Goal: Task Accomplishment & Management: Manage account settings

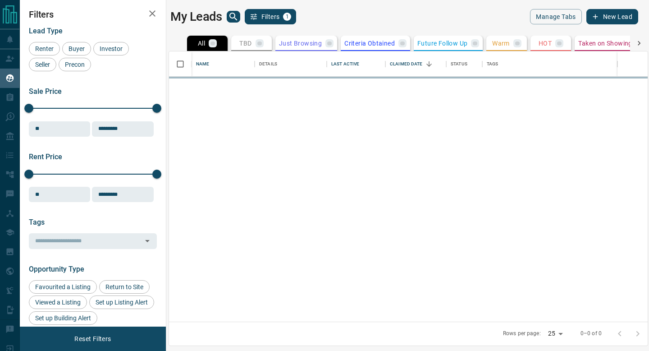
scroll to position [270, 479]
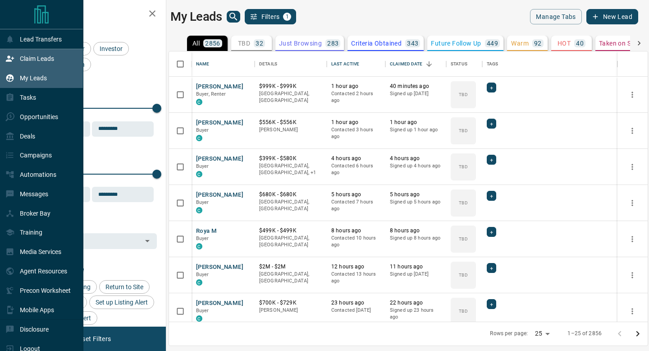
click at [14, 60] on icon at bounding box center [9, 58] width 9 height 9
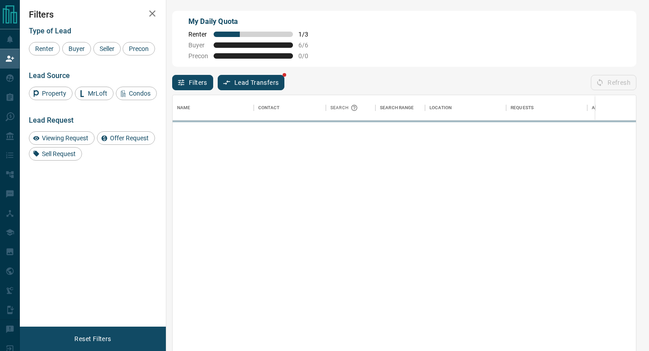
scroll to position [266, 463]
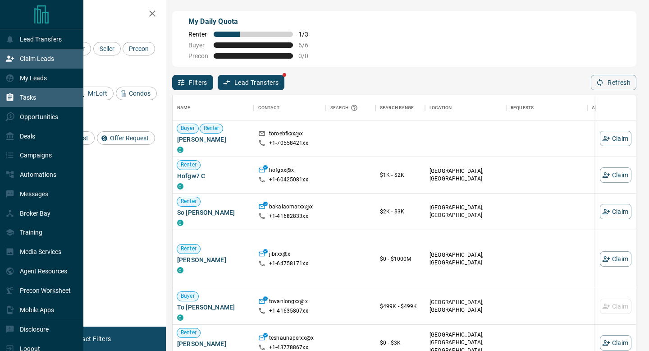
click at [7, 94] on icon at bounding box center [9, 97] width 9 height 9
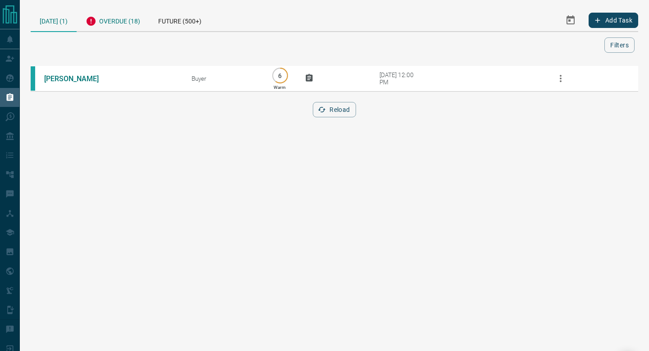
click at [113, 26] on div "Overdue (18)" at bounding box center [113, 20] width 73 height 22
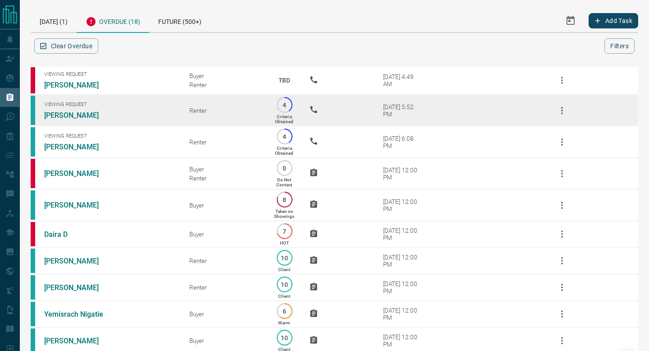
click at [138, 103] on span "Viewing Request" at bounding box center [110, 104] width 132 height 6
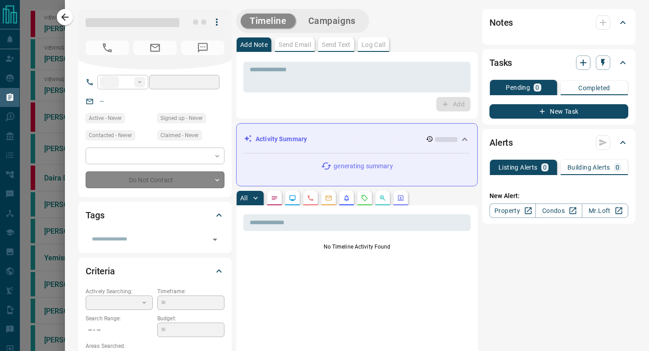
type input "**"
type input "**********"
type input "*"
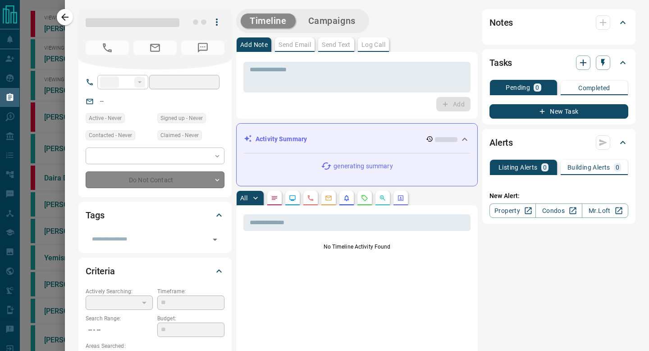
type input "**********"
type input "*******"
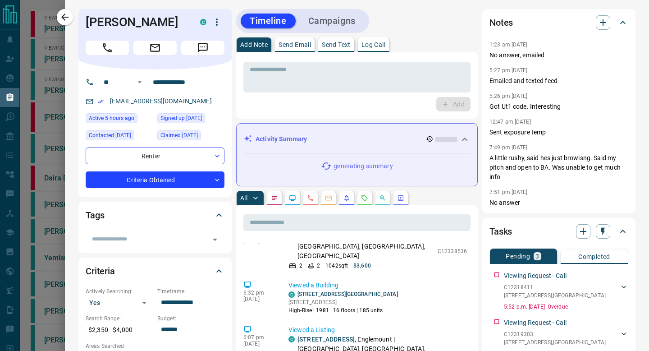
click at [212, 25] on icon "button" at bounding box center [216, 22] width 11 height 11
click at [210, 37] on li "Reassign Lead" at bounding box center [198, 40] width 53 height 14
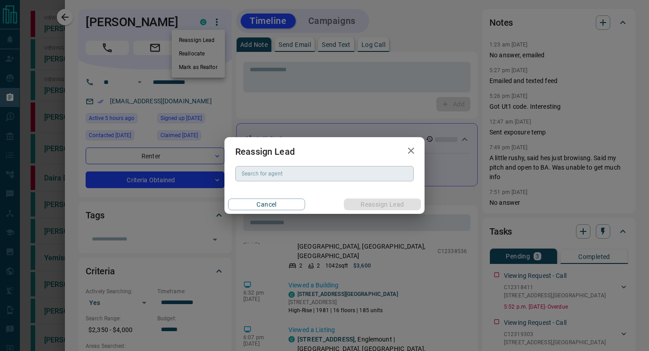
click at [332, 176] on input "Search for agent" at bounding box center [324, 174] width 172 height 10
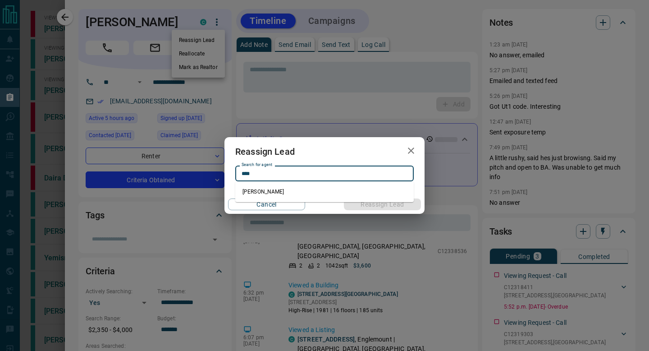
click at [331, 191] on li "[PERSON_NAME]" at bounding box center [324, 192] width 178 height 14
type input "**********"
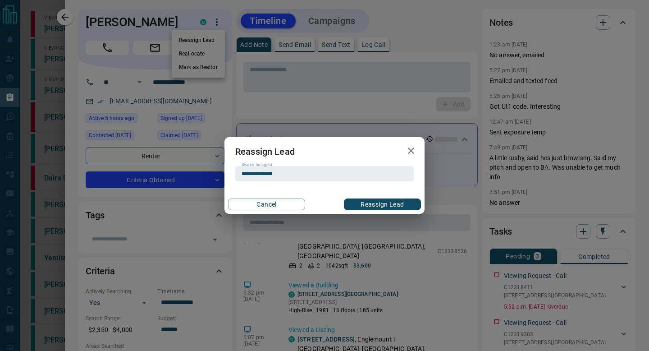
click at [393, 200] on button "Reassign Lead" at bounding box center [382, 204] width 77 height 12
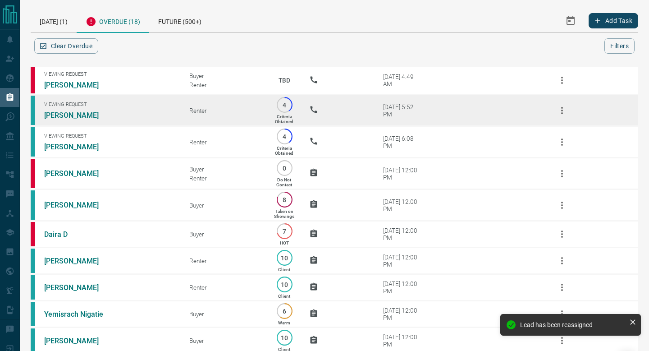
click at [557, 109] on icon "button" at bounding box center [562, 110] width 11 height 11
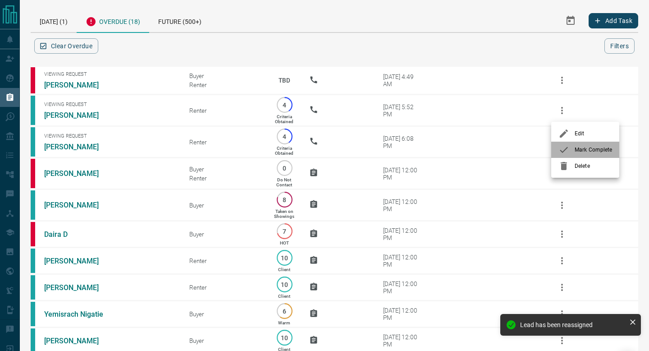
click at [571, 149] on div at bounding box center [566, 149] width 16 height 11
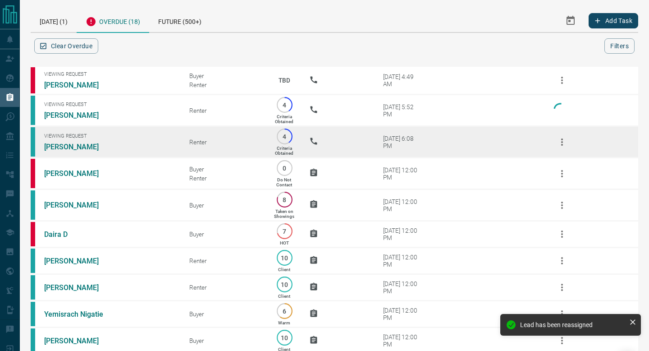
click at [564, 147] on icon "button" at bounding box center [562, 142] width 11 height 11
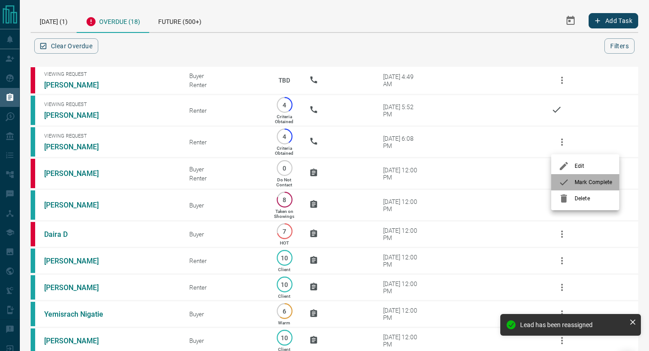
click at [577, 188] on li "Mark Complete" at bounding box center [585, 182] width 68 height 16
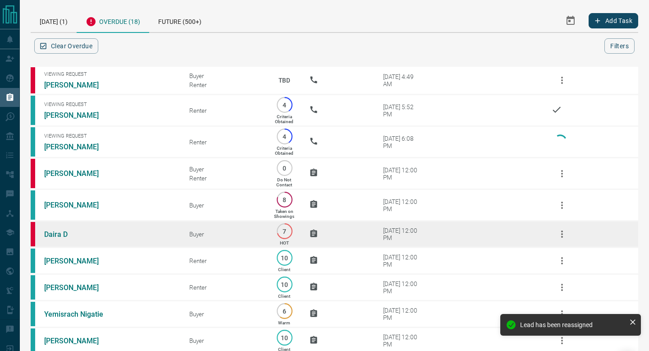
scroll to position [286, 0]
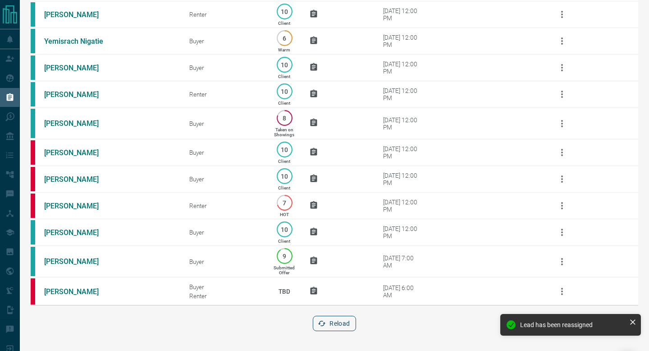
click at [332, 319] on button "Reload" at bounding box center [334, 323] width 43 height 15
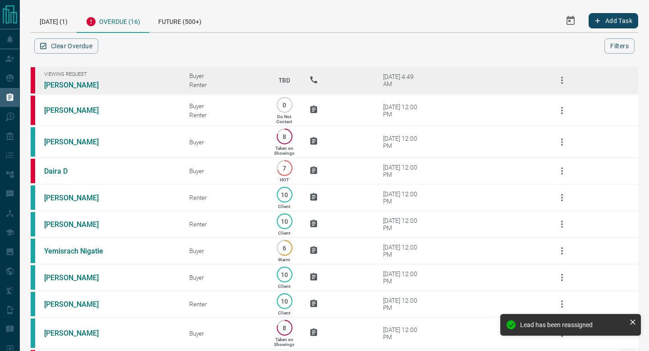
click at [308, 78] on td at bounding box center [326, 80] width 60 height 28
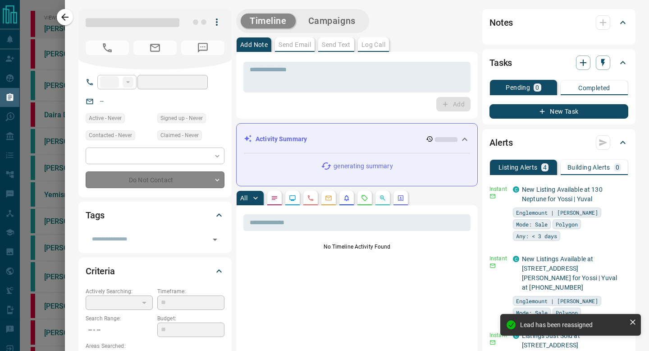
type input "**"
type input "**********"
type input "**"
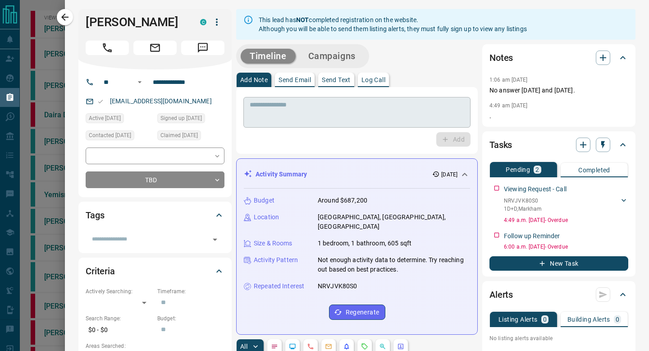
click at [337, 122] on textarea at bounding box center [357, 112] width 215 height 23
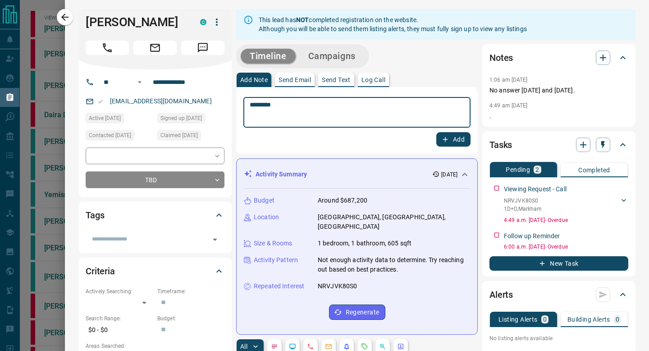
type textarea "*********"
click at [448, 133] on button "Add" at bounding box center [453, 139] width 34 height 14
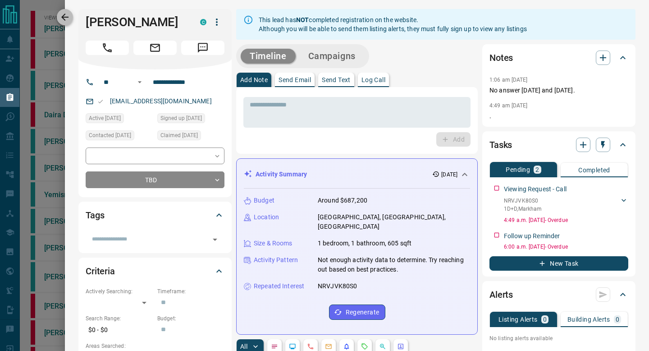
click at [62, 20] on icon "button" at bounding box center [64, 17] width 11 height 11
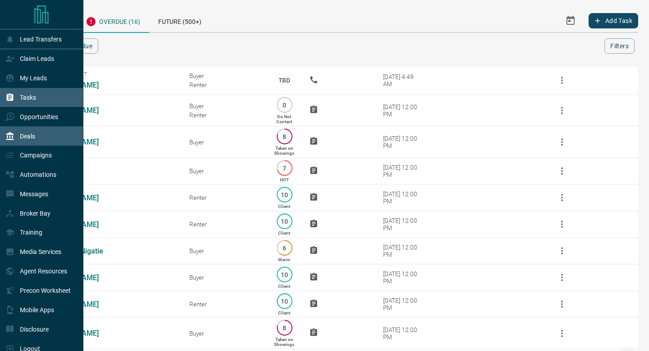
click at [9, 133] on icon at bounding box center [9, 136] width 9 height 9
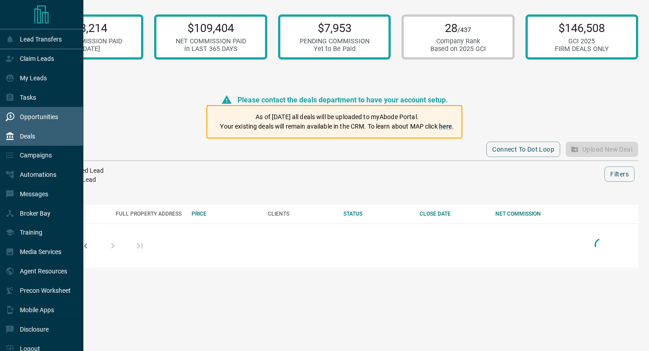
click at [21, 115] on p "Opportunities" at bounding box center [39, 116] width 38 height 7
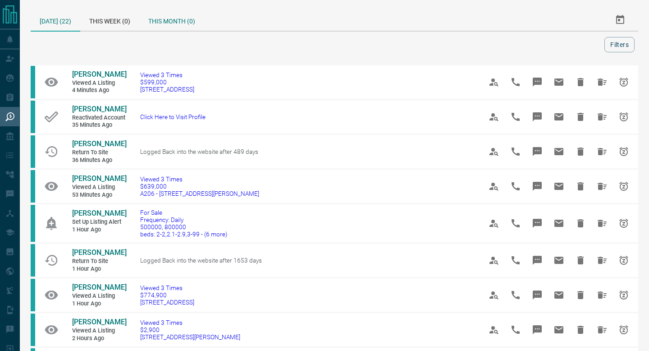
click at [173, 20] on div "This Month (0)" at bounding box center [171, 20] width 65 height 22
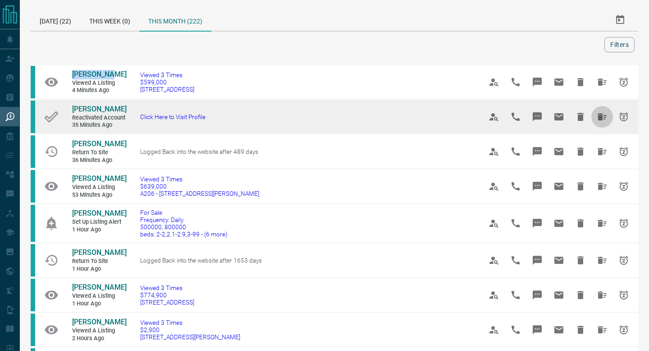
click at [606, 117] on icon "Hide All from Louisa Chong-Louie" at bounding box center [602, 116] width 11 height 11
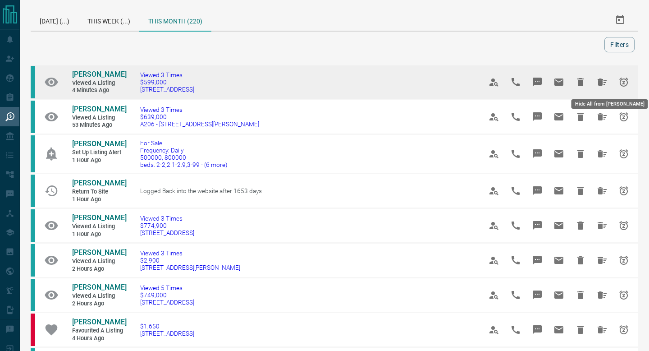
click at [602, 90] on button "Hide All from Josie Lane" at bounding box center [602, 82] width 22 height 22
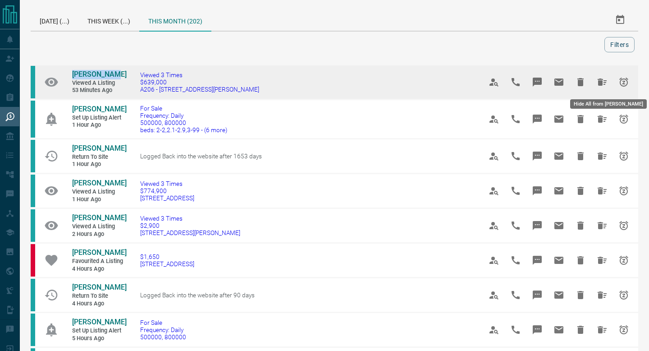
click at [602, 79] on icon "Hide All from Paul Santos" at bounding box center [602, 81] width 9 height 7
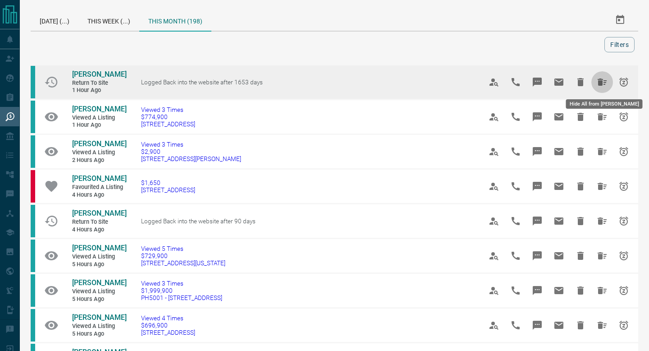
click at [607, 77] on icon "Hide All from Peter Marchese" at bounding box center [602, 82] width 11 height 11
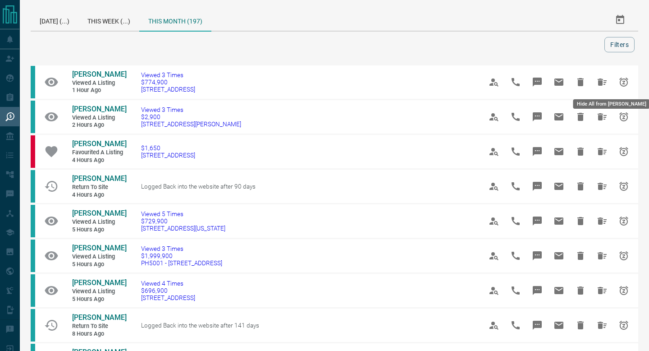
click at [607, 77] on icon "Hide All from Tina Toot" at bounding box center [602, 82] width 11 height 11
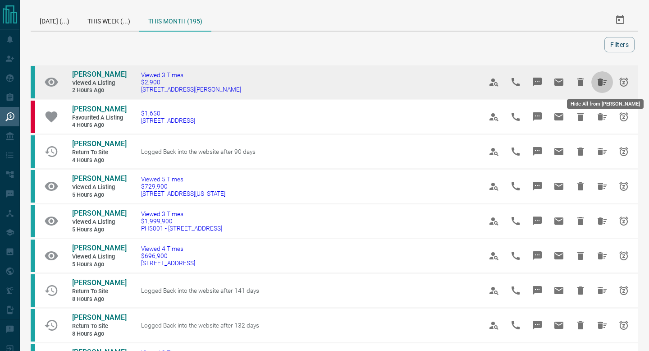
click at [607, 77] on icon "Hide All from Zhengyu Wang" at bounding box center [602, 82] width 11 height 11
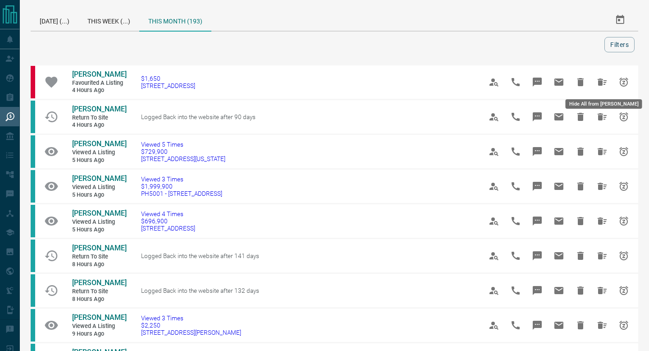
click at [607, 77] on icon "Hide All from Angie Carnovale" at bounding box center [602, 82] width 11 height 11
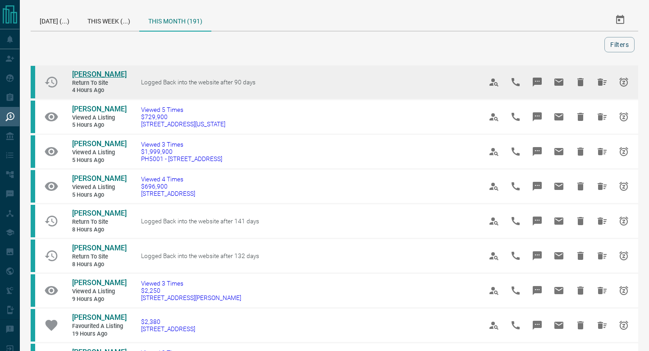
click at [99, 75] on span "[PERSON_NAME]" at bounding box center [99, 74] width 55 height 9
click at [609, 93] on button "Hide All from Aurora Di Giaimo" at bounding box center [602, 82] width 22 height 22
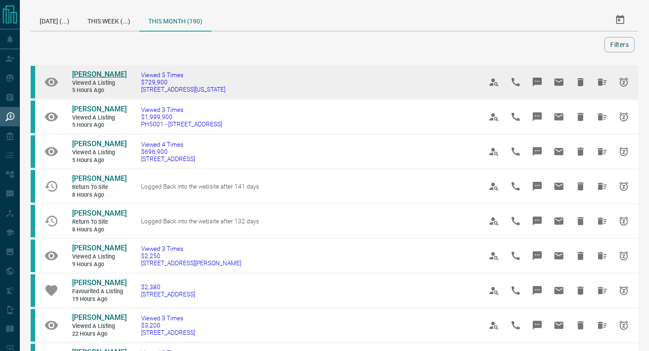
click at [91, 75] on span "[PERSON_NAME]" at bounding box center [99, 74] width 55 height 9
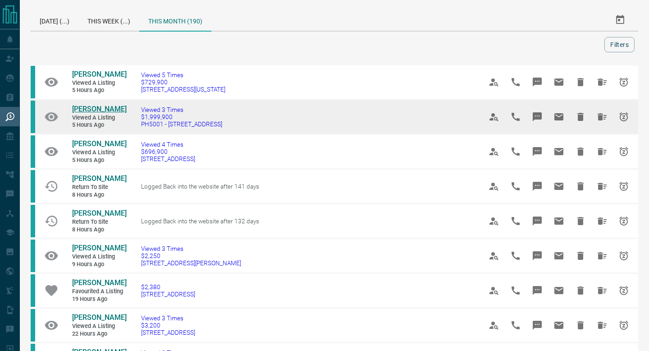
click at [87, 110] on span "[PERSON_NAME]" at bounding box center [99, 109] width 55 height 9
click at [602, 121] on icon "Hide All from Tara Kim" at bounding box center [602, 116] width 11 height 11
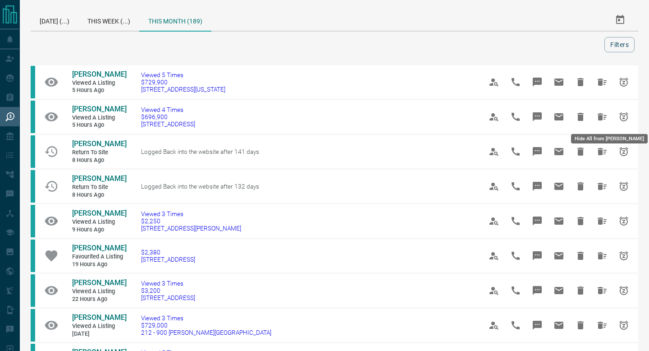
click at [602, 121] on icon "Hide All from Mike Wood" at bounding box center [602, 116] width 11 height 11
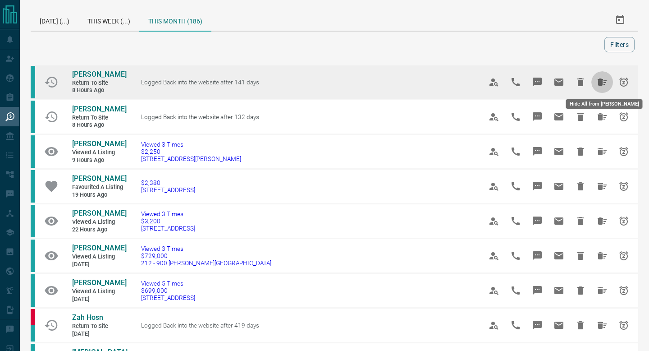
click at [598, 76] on button "Hide All from Sandra Timoteo" at bounding box center [602, 82] width 22 height 22
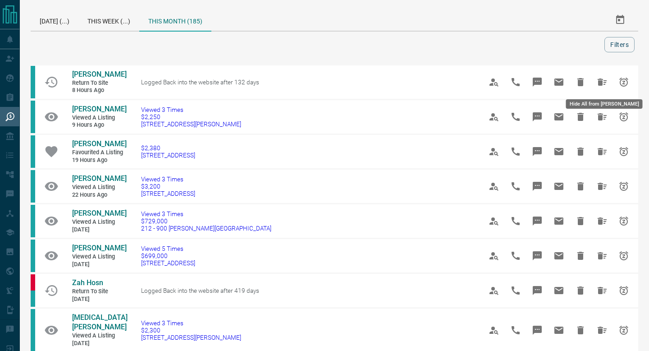
click at [598, 76] on button "Hide All from Kavita Chandoo" at bounding box center [602, 82] width 22 height 22
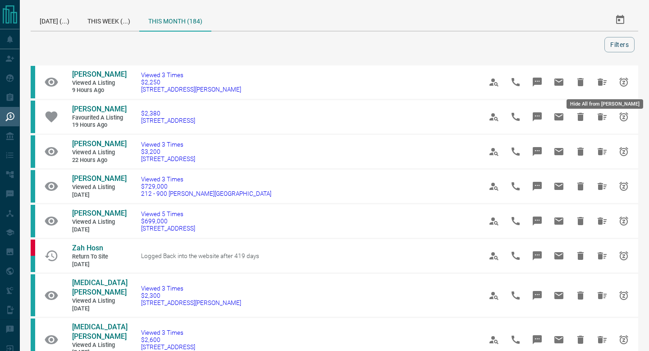
click at [598, 76] on button "Hide All from Claudette Sicat" at bounding box center [602, 82] width 22 height 22
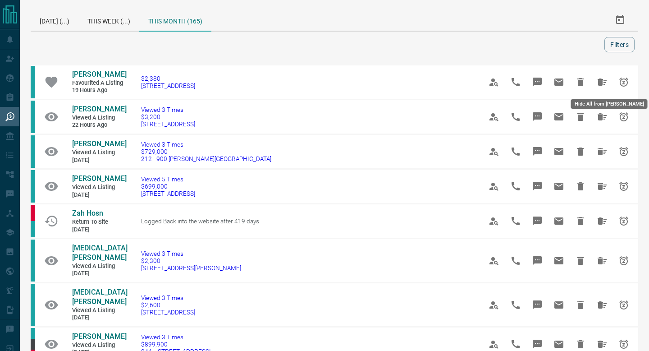
click at [598, 76] on button "Hide All from Nick Rocha" at bounding box center [602, 82] width 22 height 22
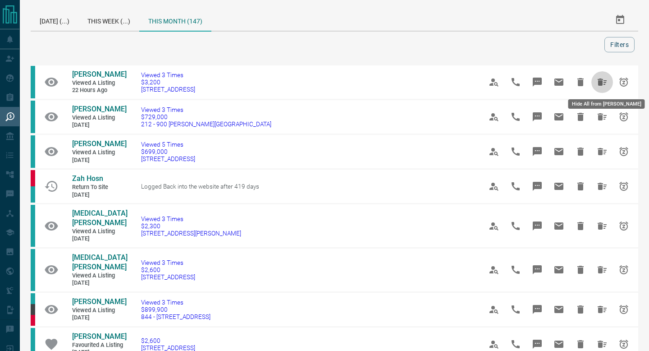
click at [598, 76] on button "Hide All from Murilo Veloso" at bounding box center [602, 82] width 22 height 22
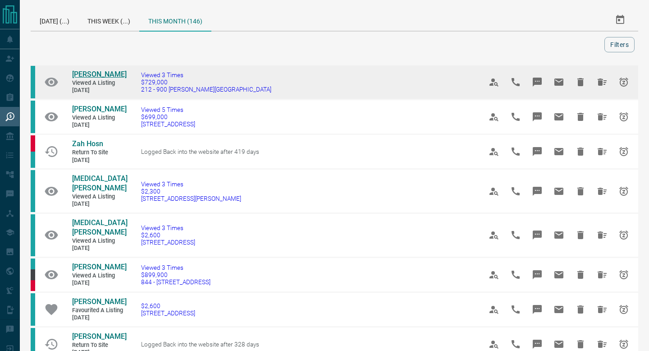
click at [109, 72] on span "[PERSON_NAME]" at bounding box center [99, 74] width 55 height 9
click at [599, 74] on button "Hide All from Donna Corbett" at bounding box center [602, 82] width 22 height 22
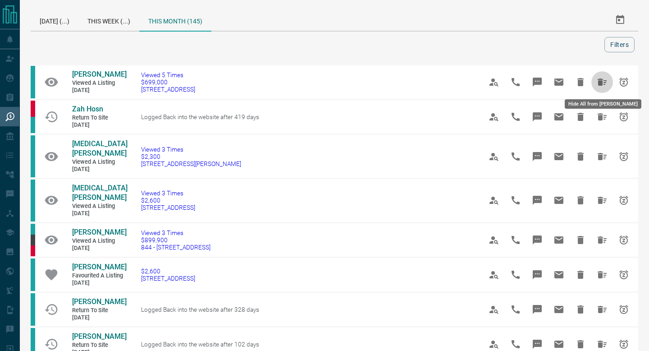
click at [600, 78] on icon "Hide All from Heather Lessells" at bounding box center [602, 82] width 11 height 11
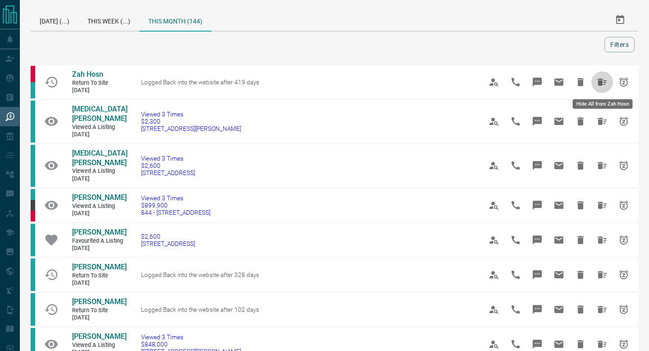
click at [600, 77] on icon "Hide All from Zah Hosn" at bounding box center [602, 82] width 11 height 11
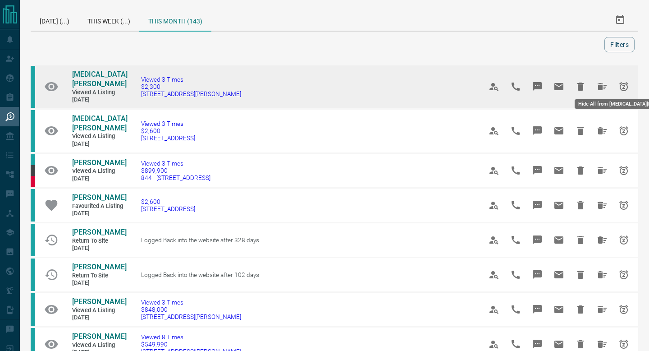
click at [599, 81] on icon "Hide All from Nikita K" at bounding box center [602, 86] width 11 height 11
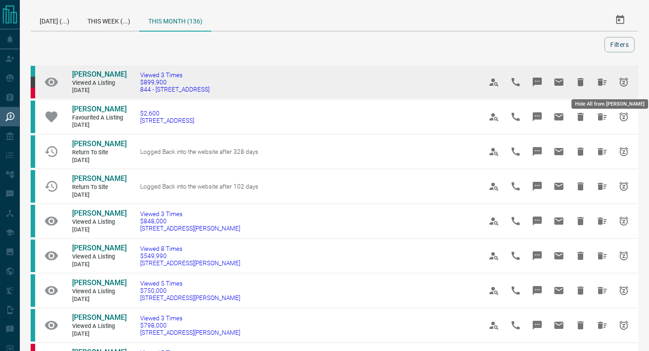
click at [599, 80] on icon "Hide All from Kim Hayes" at bounding box center [602, 81] width 9 height 7
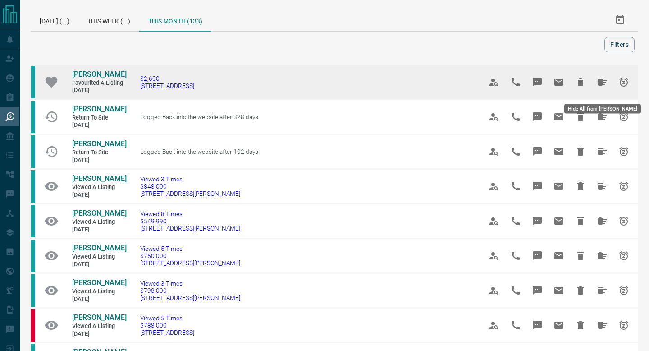
click at [599, 80] on button "Hide All from Angelica Altamar" at bounding box center [602, 82] width 22 height 22
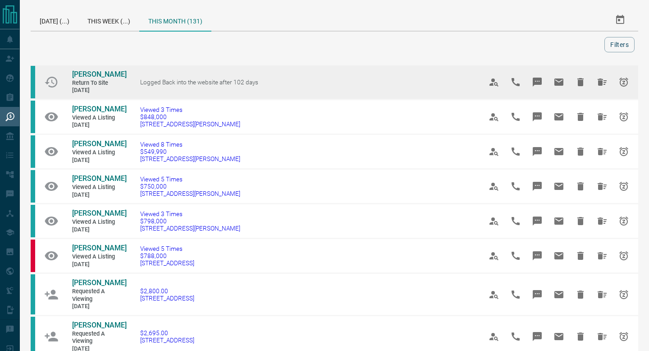
click at [604, 85] on icon "Hide All from Kateryna Mironova" at bounding box center [602, 82] width 11 height 11
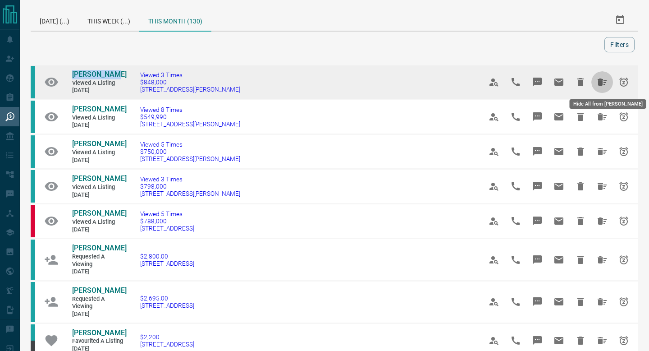
click at [602, 80] on icon "Hide All from Danny Ray D" at bounding box center [602, 81] width 9 height 7
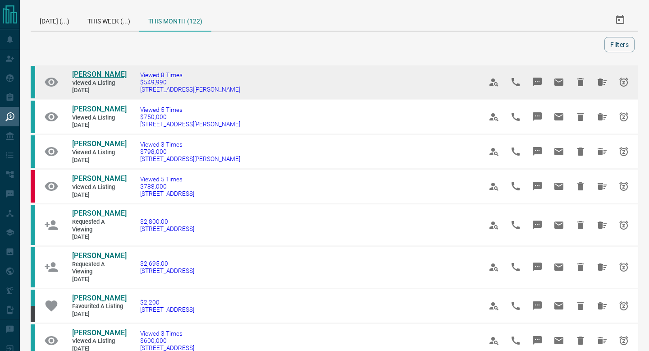
click at [102, 74] on span "[PERSON_NAME]" at bounding box center [99, 74] width 55 height 9
click at [599, 77] on icon "Hide All from Amir Dana" at bounding box center [602, 82] width 11 height 11
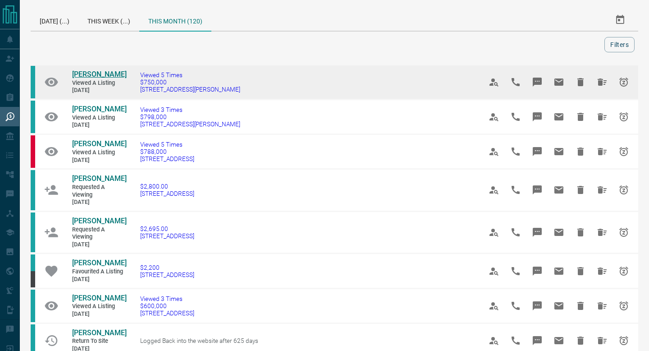
click at [86, 73] on span "[PERSON_NAME]" at bounding box center [99, 74] width 55 height 9
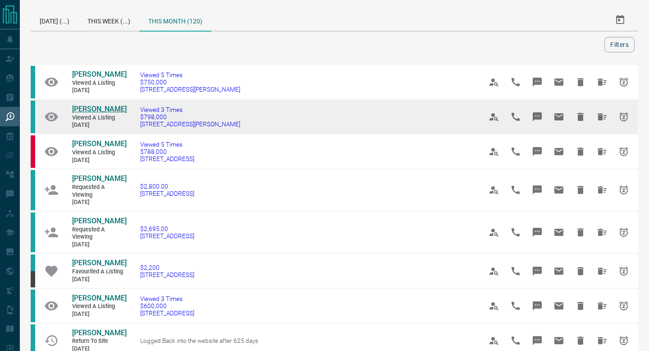
click at [106, 109] on span "[PERSON_NAME]" at bounding box center [99, 109] width 55 height 9
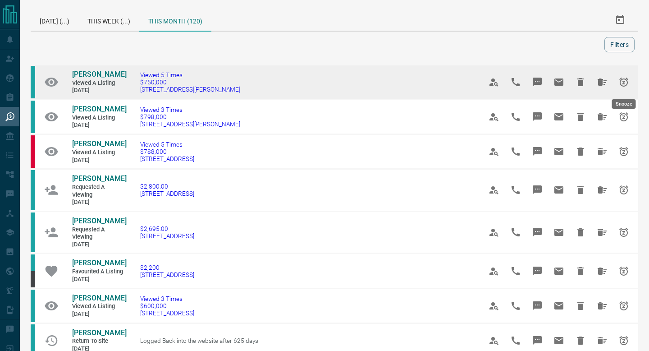
click at [605, 84] on icon "Hide All from Leily Karimi" at bounding box center [602, 82] width 11 height 11
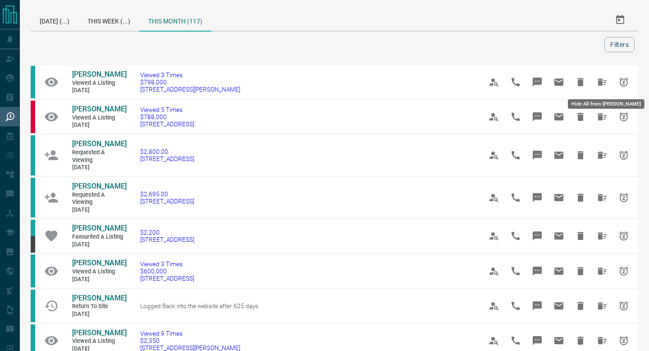
click at [605, 82] on icon "Hide All from Haley Drayton" at bounding box center [602, 82] width 11 height 11
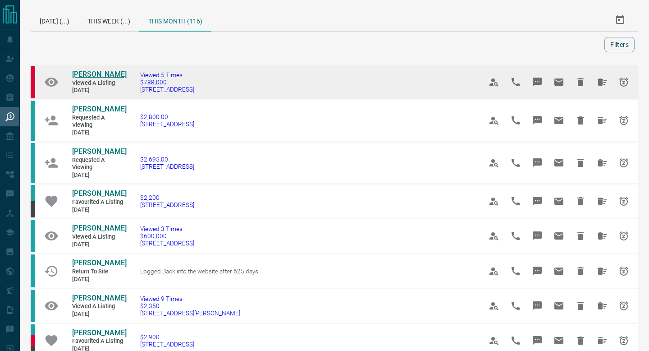
click at [82, 77] on span "[PERSON_NAME]" at bounding box center [99, 74] width 55 height 9
click at [599, 80] on button "Hide All from Mariam Eskarous" at bounding box center [602, 82] width 22 height 22
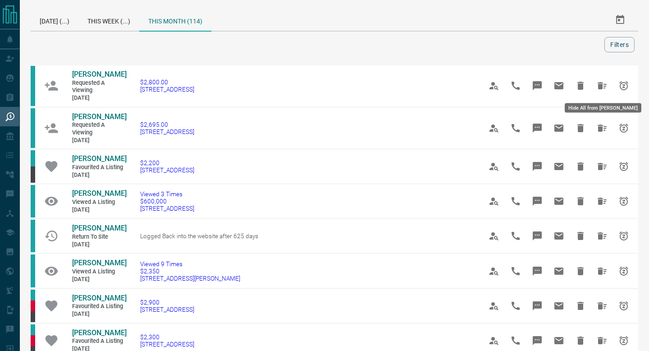
click at [599, 80] on icon "Hide All from Yossi Rosenberg" at bounding box center [602, 85] width 11 height 11
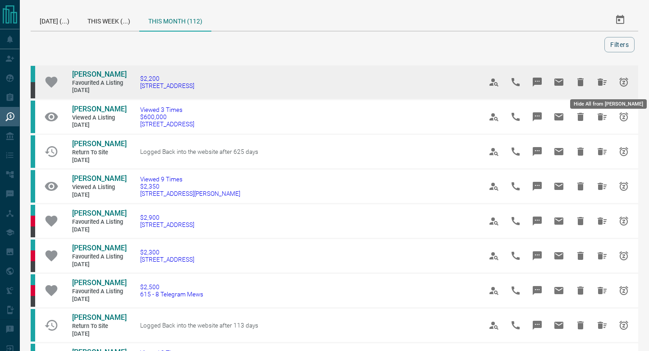
click at [603, 82] on icon "Hide All from Aleks Keser" at bounding box center [602, 82] width 11 height 11
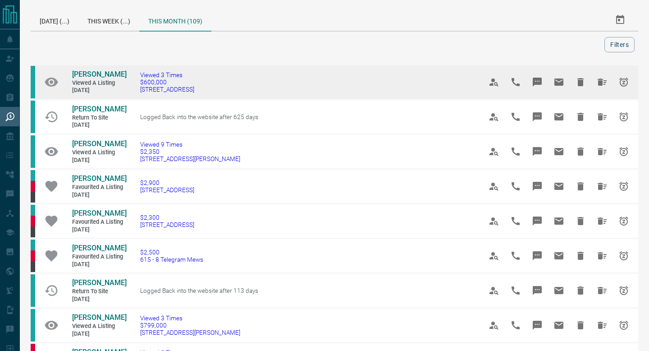
click at [103, 70] on link "[PERSON_NAME]" at bounding box center [99, 74] width 54 height 9
click at [601, 83] on icon "Hide All from Gerry Giordano" at bounding box center [602, 81] width 9 height 7
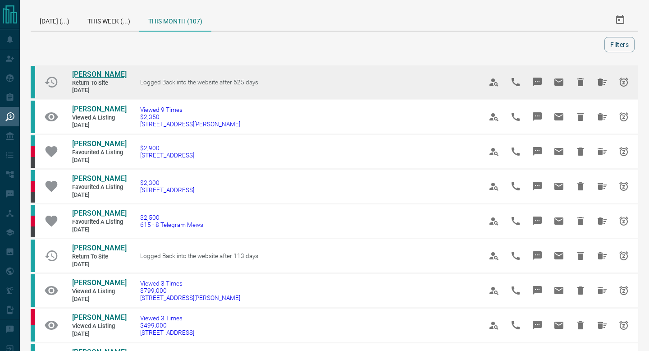
click at [90, 73] on span "[PERSON_NAME]" at bounding box center [99, 74] width 55 height 9
click at [604, 81] on icon "Hide All from KEFEI CHEN" at bounding box center [602, 82] width 11 height 11
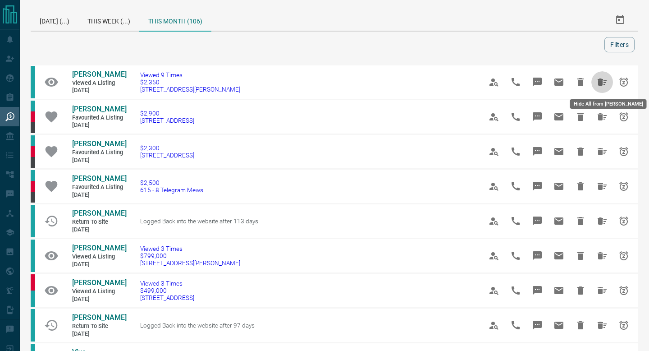
click at [604, 81] on icon "Hide All from Vincent Chu" at bounding box center [602, 82] width 11 height 11
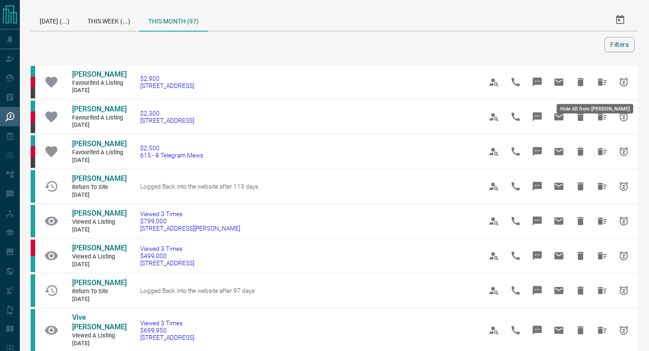
click at [604, 81] on icon "Hide All from Hillary Swieca-Blumkina" at bounding box center [602, 82] width 11 height 11
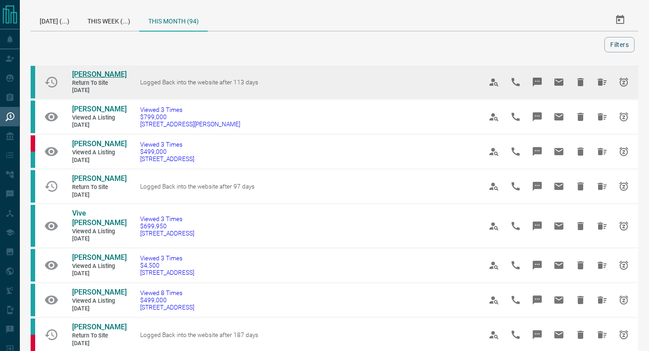
click at [82, 75] on span "[PERSON_NAME]" at bounding box center [99, 74] width 55 height 9
click at [599, 77] on icon "Hide All from Sarah D" at bounding box center [602, 82] width 11 height 11
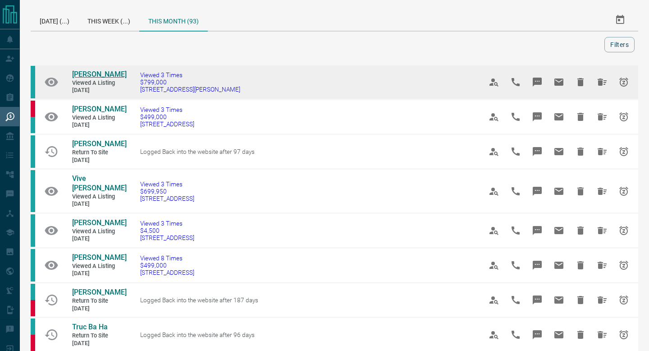
click at [80, 78] on span "[PERSON_NAME]" at bounding box center [99, 74] width 55 height 9
click at [595, 88] on button "Hide All from Viththiya Krishanth" at bounding box center [602, 82] width 22 height 22
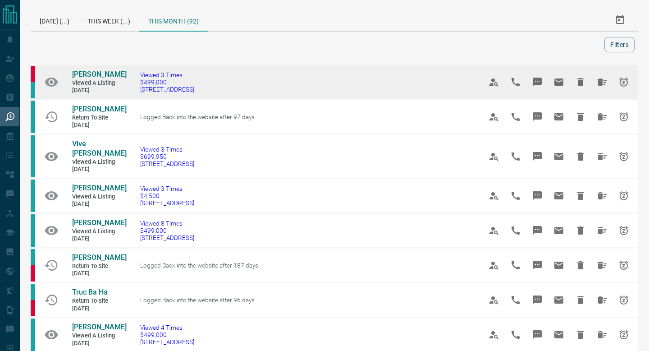
click at [92, 69] on td "[PERSON_NAME] Viewed a Listing [DATE]" at bounding box center [93, 81] width 68 height 33
click at [88, 73] on span "[PERSON_NAME]" at bounding box center [99, 74] width 55 height 9
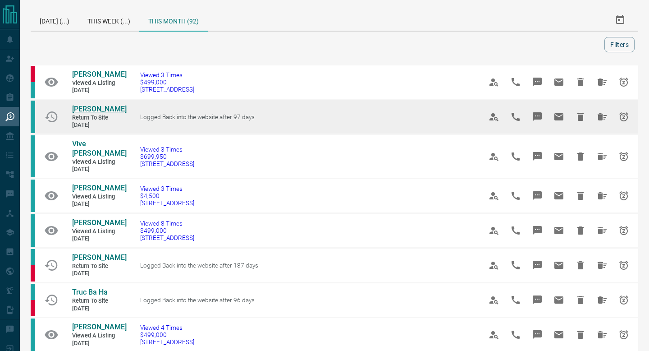
click at [87, 111] on span "[PERSON_NAME]" at bounding box center [99, 109] width 55 height 9
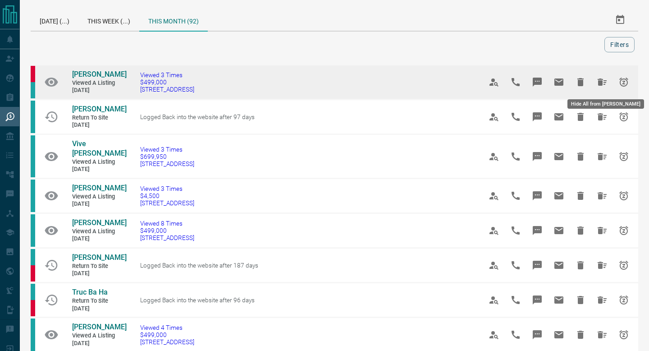
click at [596, 77] on button "Hide All from Alina Mazurek" at bounding box center [602, 82] width 22 height 22
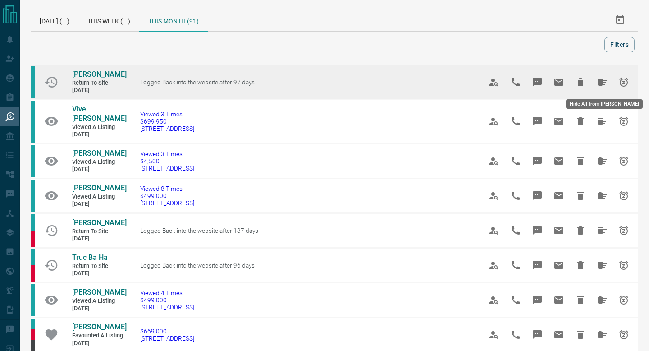
click at [597, 77] on icon "Hide All from Rakesh Sharma" at bounding box center [602, 82] width 11 height 11
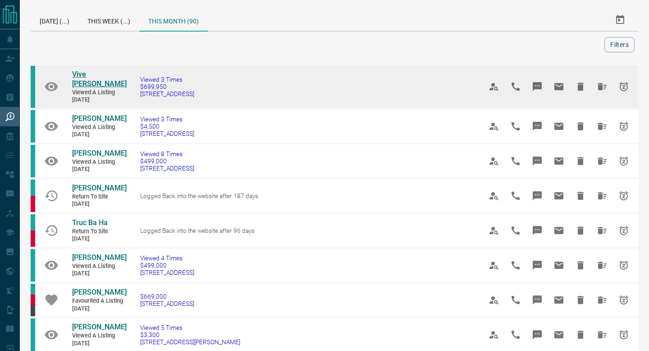
click at [103, 74] on span "Vive [PERSON_NAME]" at bounding box center [99, 79] width 55 height 18
click at [607, 82] on icon "Hide All from Vive Ribau" at bounding box center [602, 86] width 11 height 11
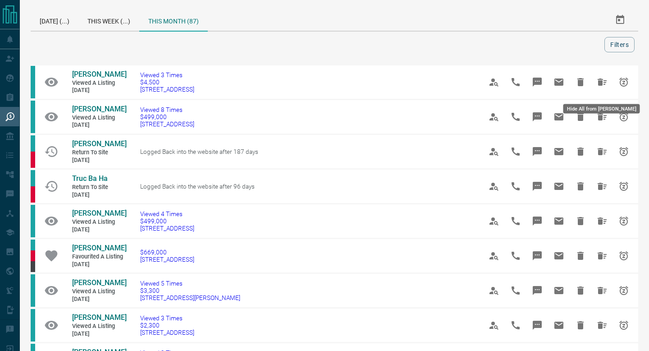
click at [607, 82] on icon "Hide All from Shobhana Kannan" at bounding box center [602, 82] width 11 height 11
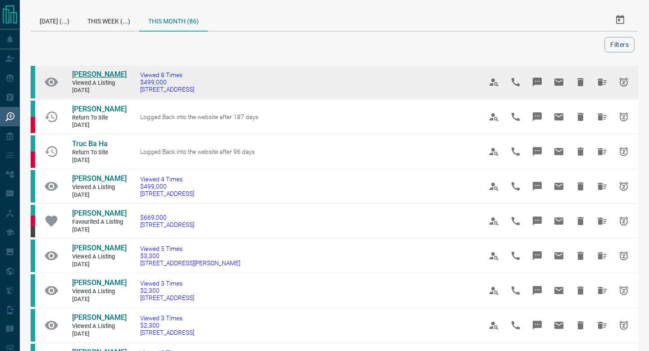
click at [107, 78] on span "[PERSON_NAME]" at bounding box center [99, 74] width 55 height 9
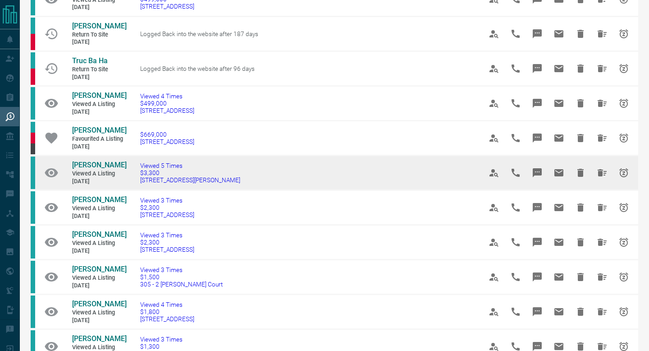
scroll to position [99, 0]
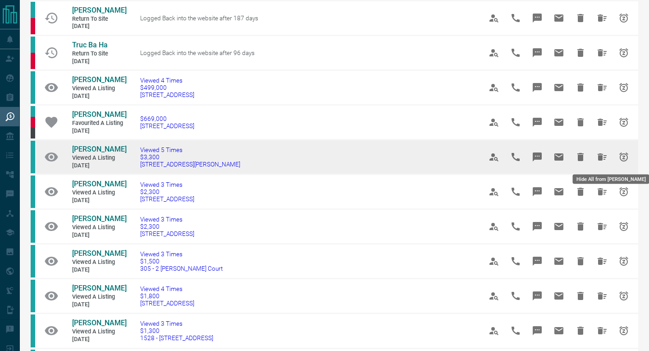
click at [604, 160] on icon "Hide All from Enis Jaha" at bounding box center [602, 156] width 11 height 11
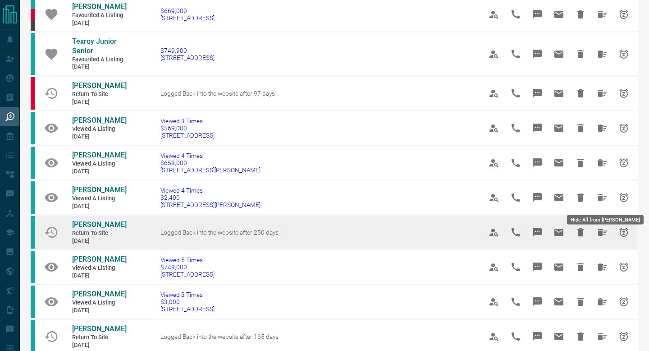
scroll to position [208, 0]
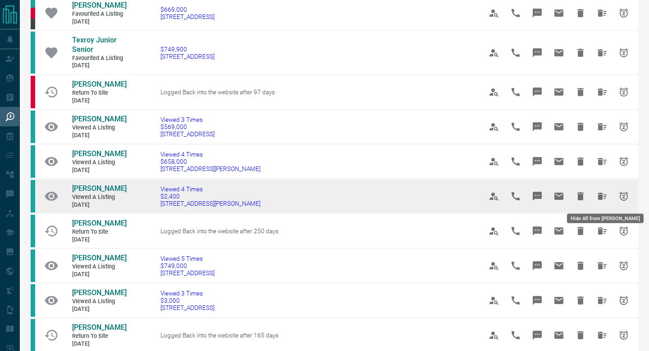
click at [602, 201] on button "Hide All from Mithun Hatwar" at bounding box center [602, 196] width 22 height 22
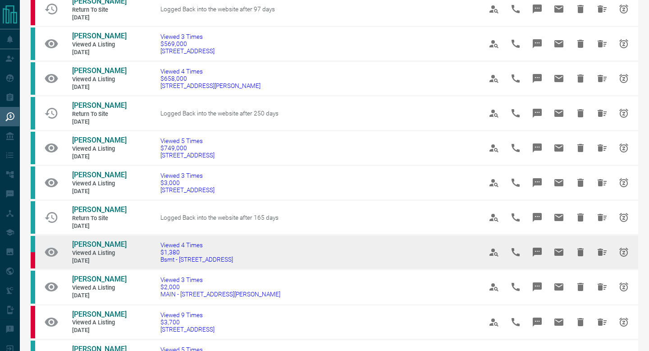
scroll to position [287, 0]
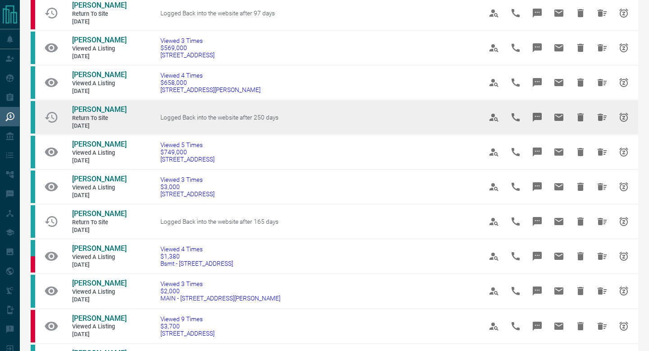
click at [98, 115] on span "Return to Site" at bounding box center [99, 118] width 54 height 8
click at [92, 112] on span "[PERSON_NAME]" at bounding box center [99, 109] width 55 height 9
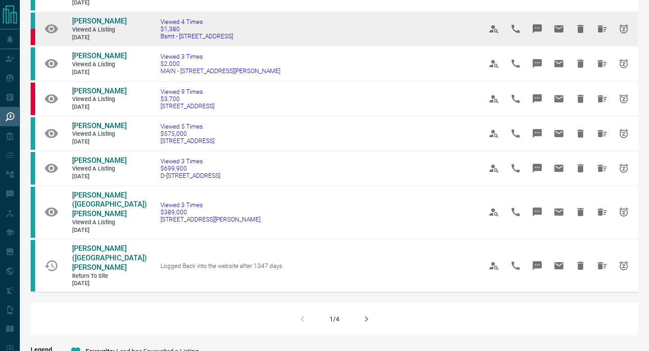
scroll to position [517, 0]
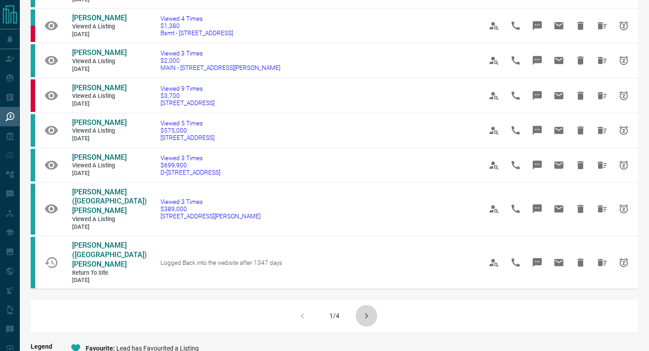
click at [374, 305] on button "button" at bounding box center [367, 316] width 22 height 22
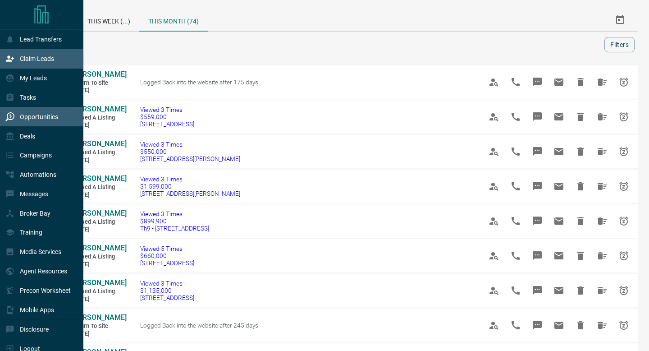
click at [20, 65] on div "Claim Leads" at bounding box center [29, 58] width 49 height 15
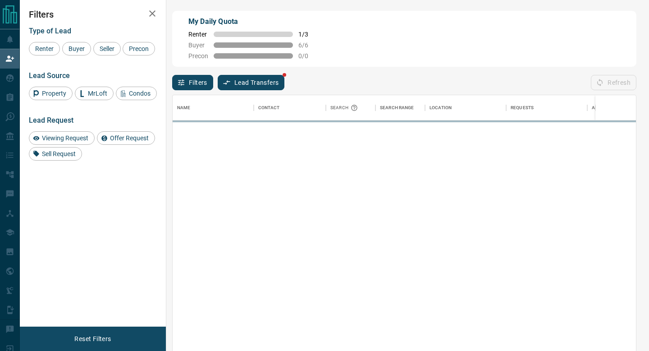
scroll to position [266, 463]
